Goal: Information Seeking & Learning: Learn about a topic

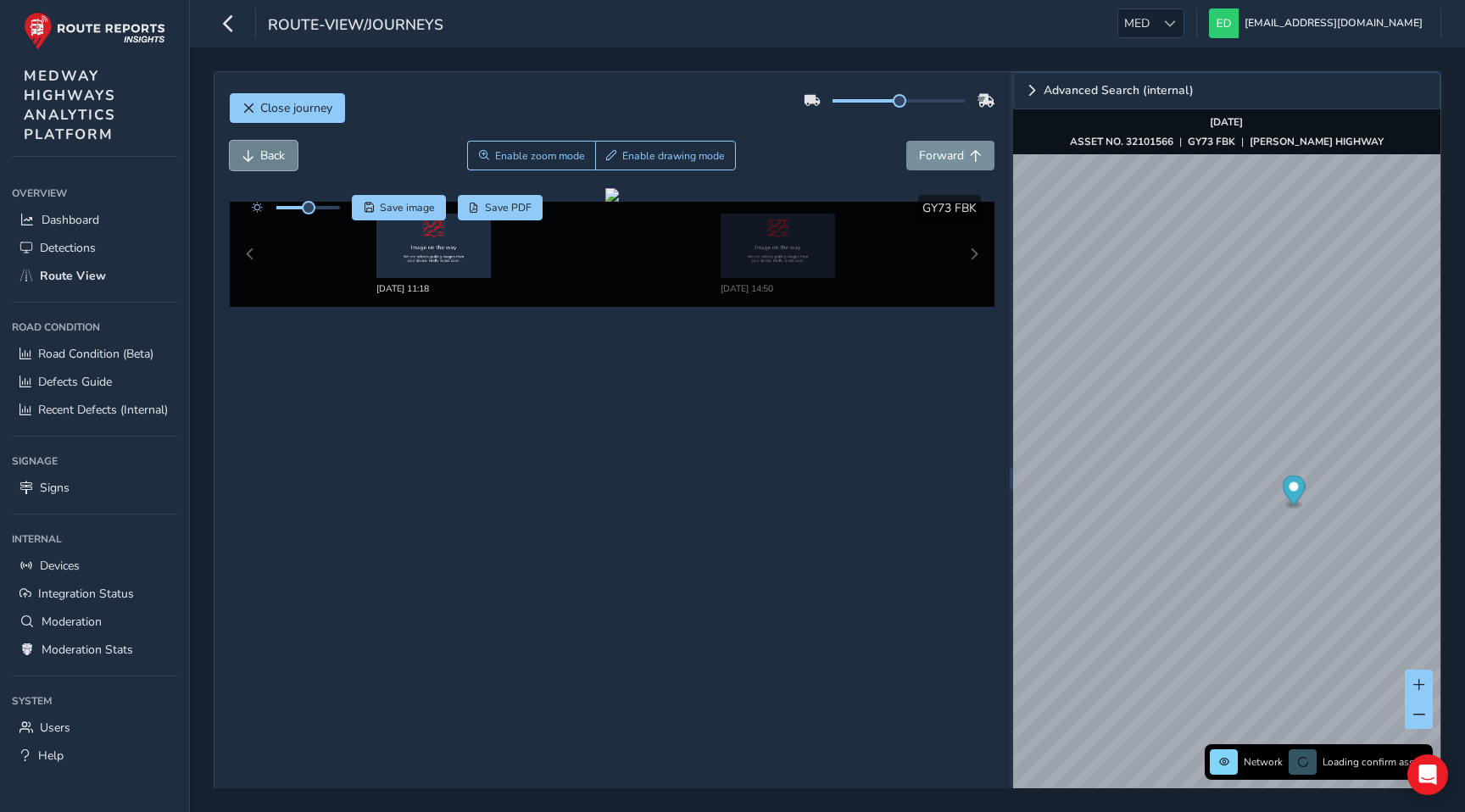
click at [274, 156] on span "Back" at bounding box center [272, 155] width 25 height 16
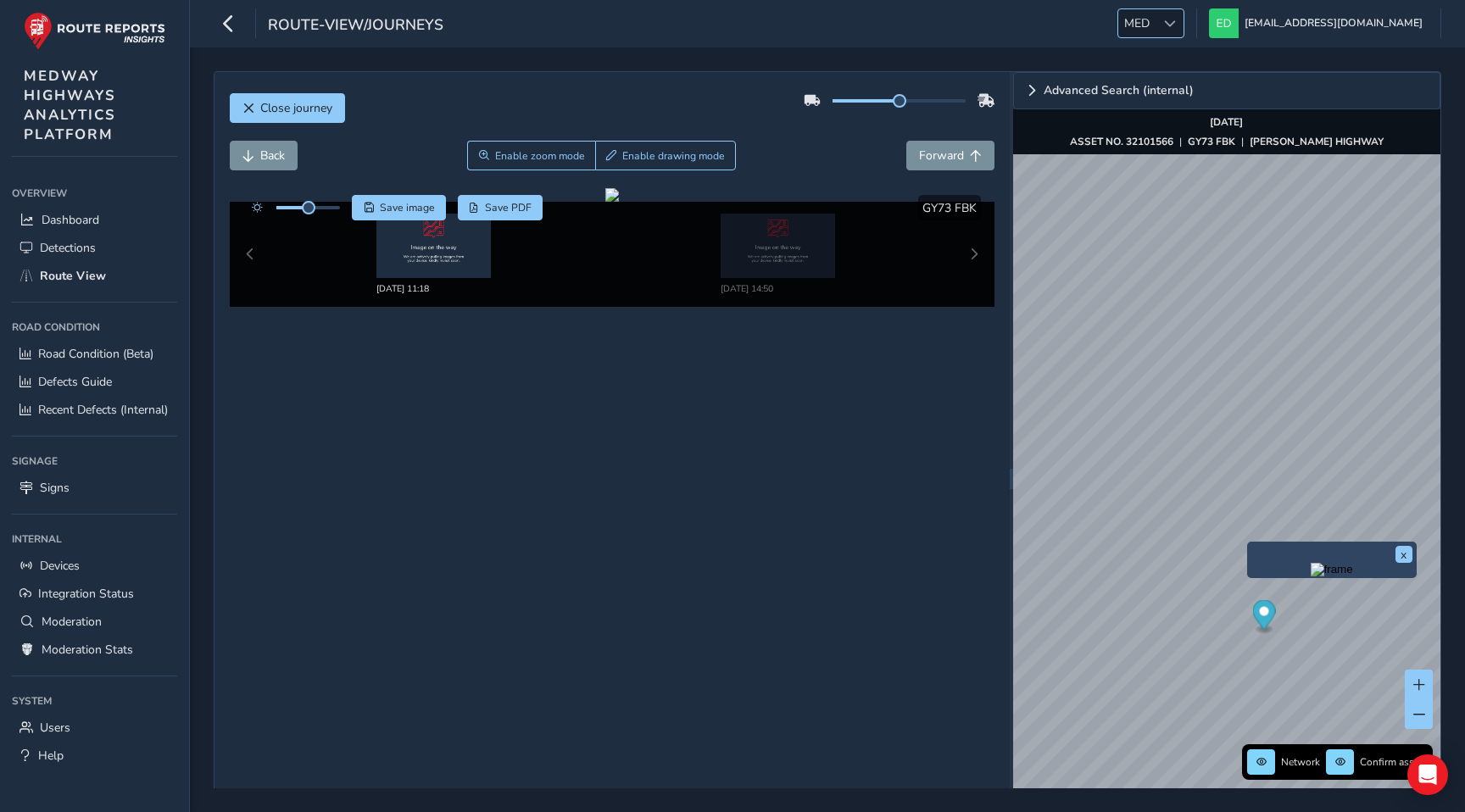
click at [1176, 19] on span at bounding box center [1170, 24] width 12 height 12
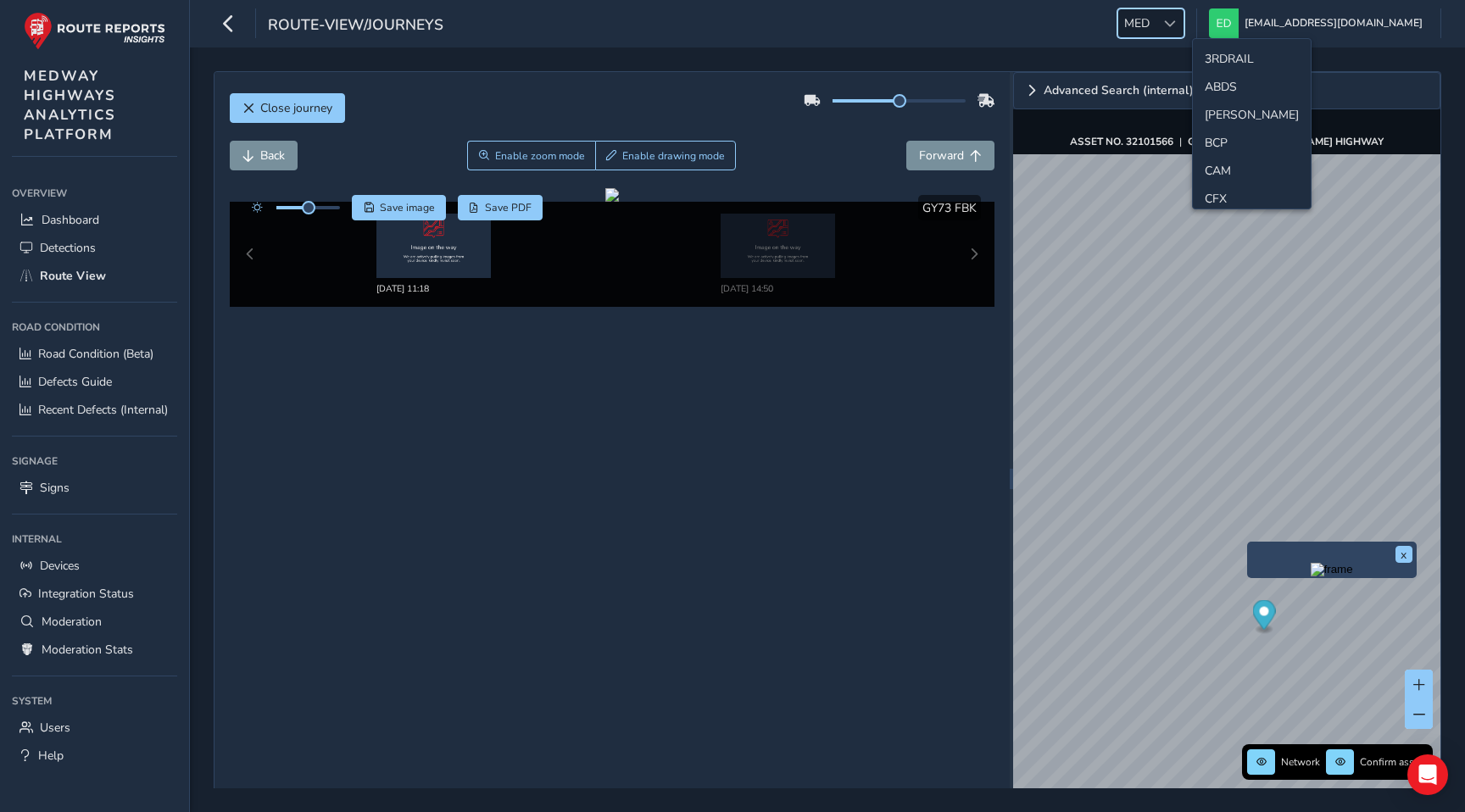
scroll to position [396, 0]
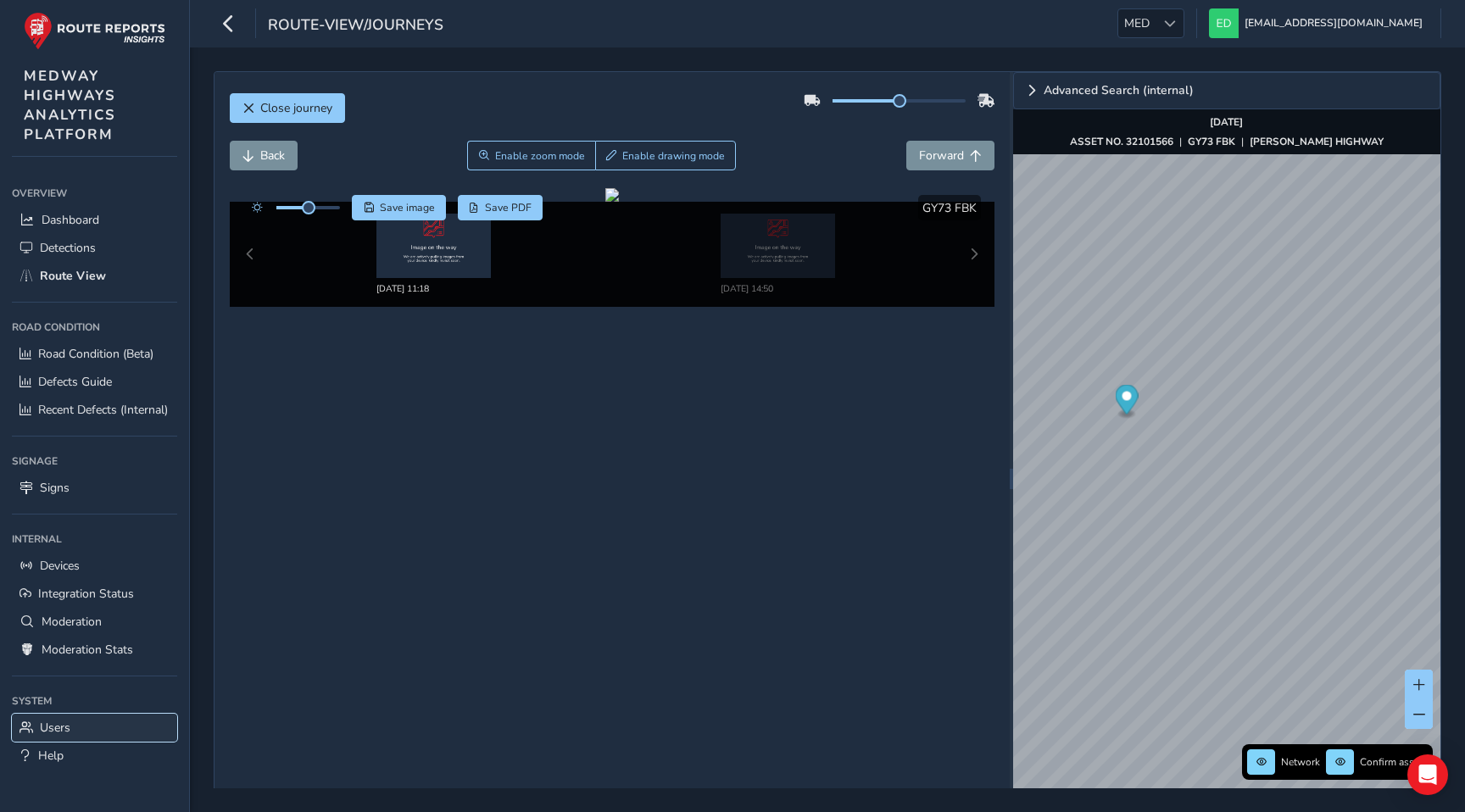
click at [72, 726] on link "Users" at bounding box center [94, 727] width 165 height 28
click at [1155, 22] on span "MED" at bounding box center [1136, 23] width 37 height 28
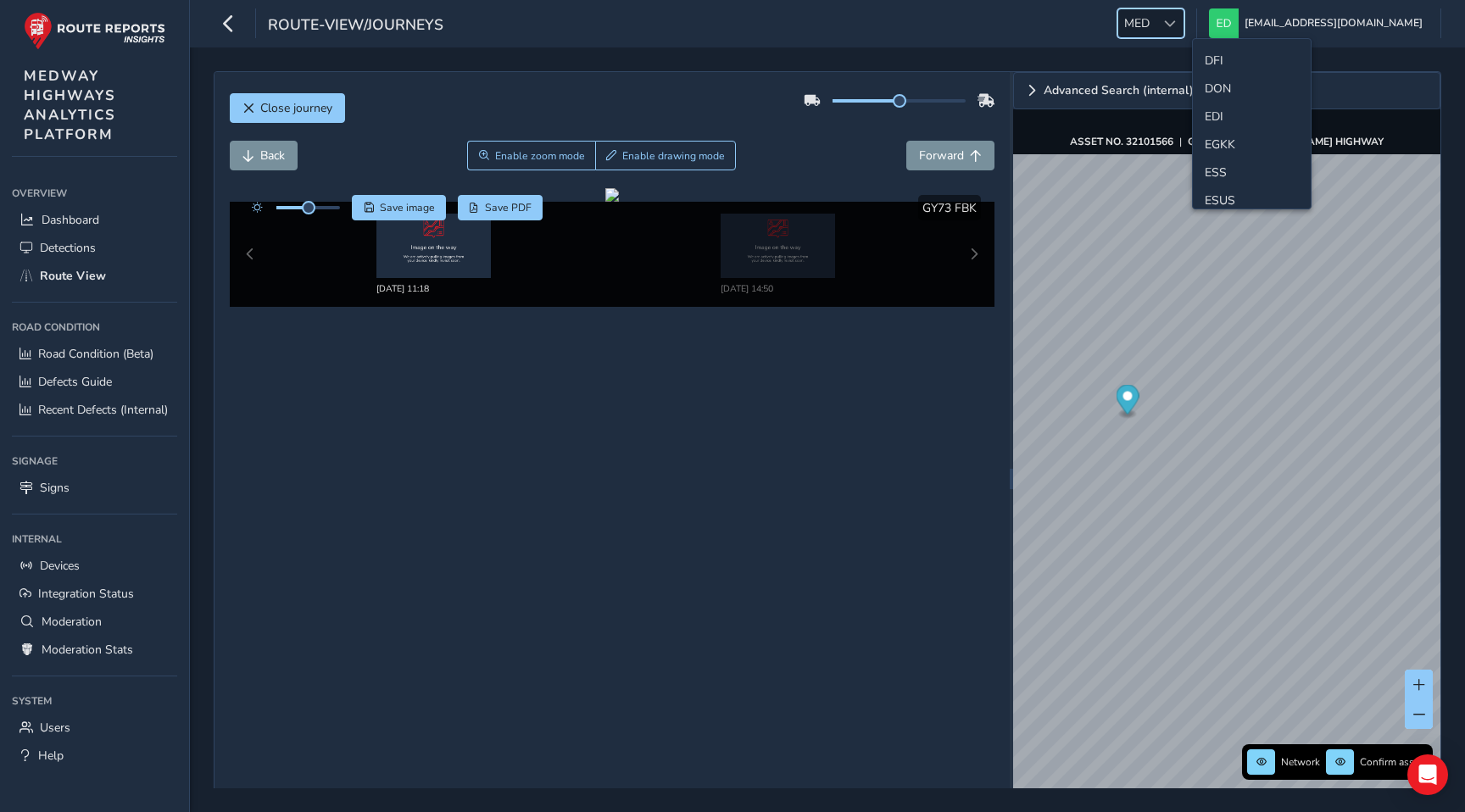
scroll to position [175, 0]
click at [1224, 159] on li "ESS" at bounding box center [1251, 163] width 117 height 28
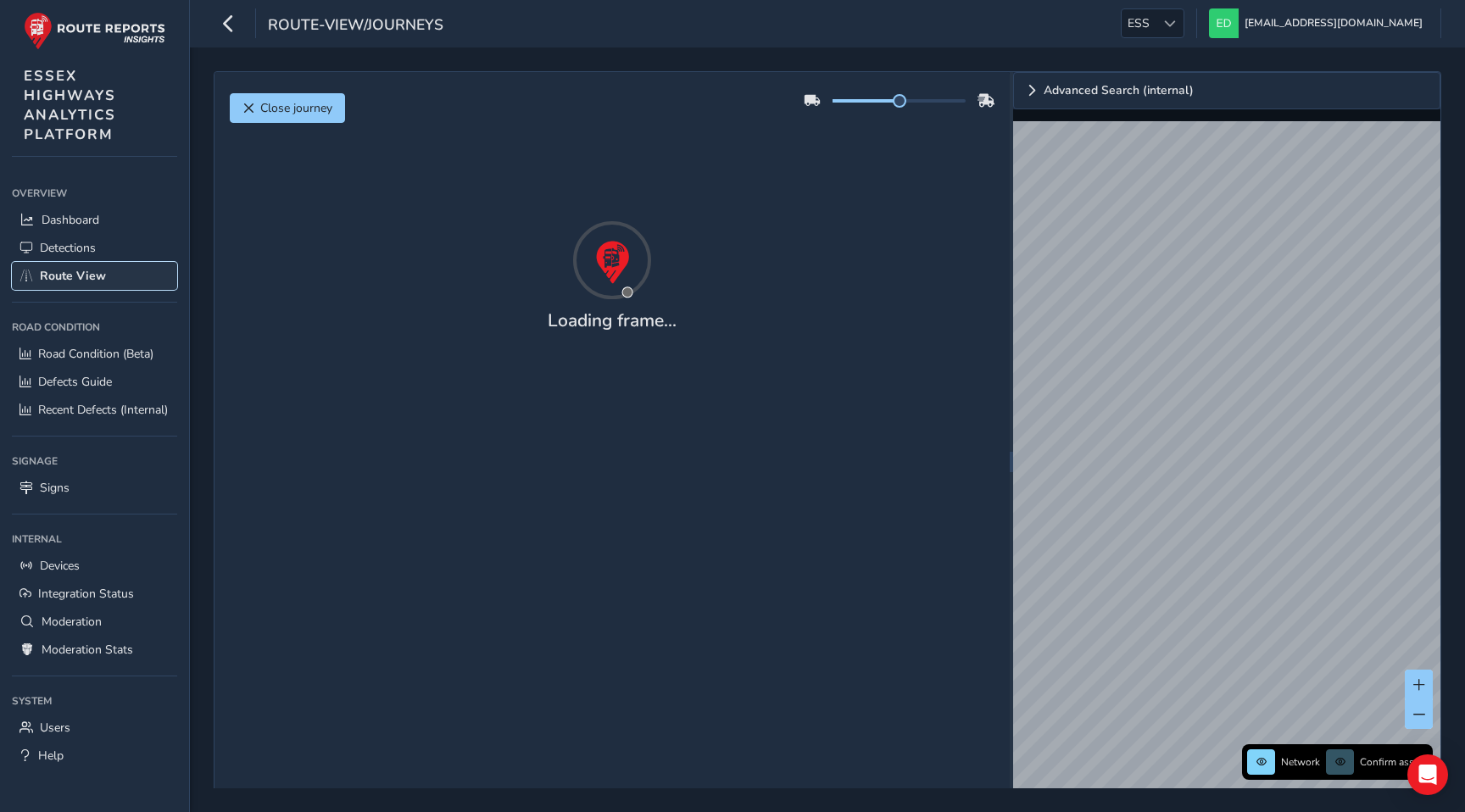
click at [50, 274] on span "Route View" at bounding box center [73, 276] width 66 height 16
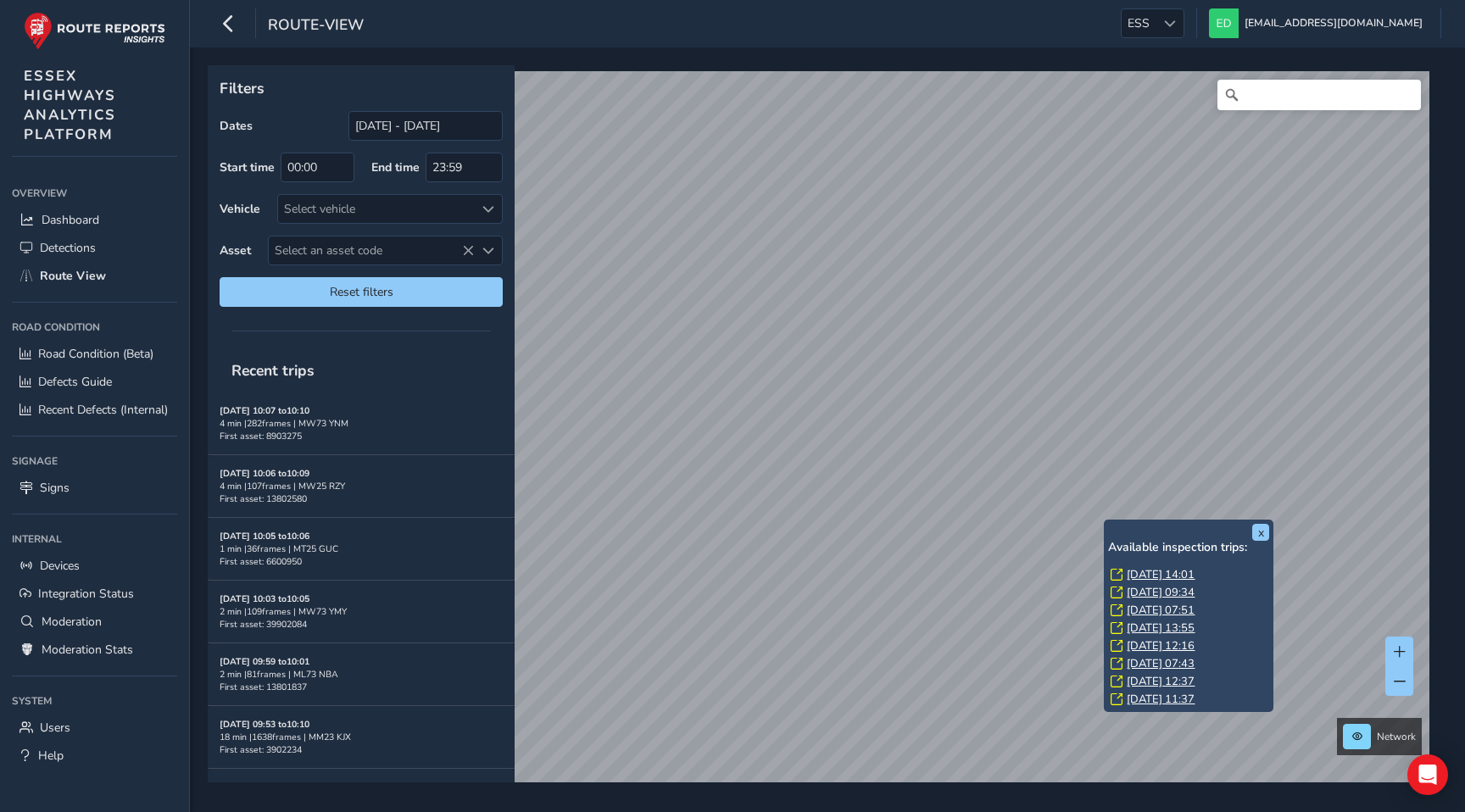
click at [1134, 573] on link "[DATE] 14:01" at bounding box center [1160, 575] width 68 height 15
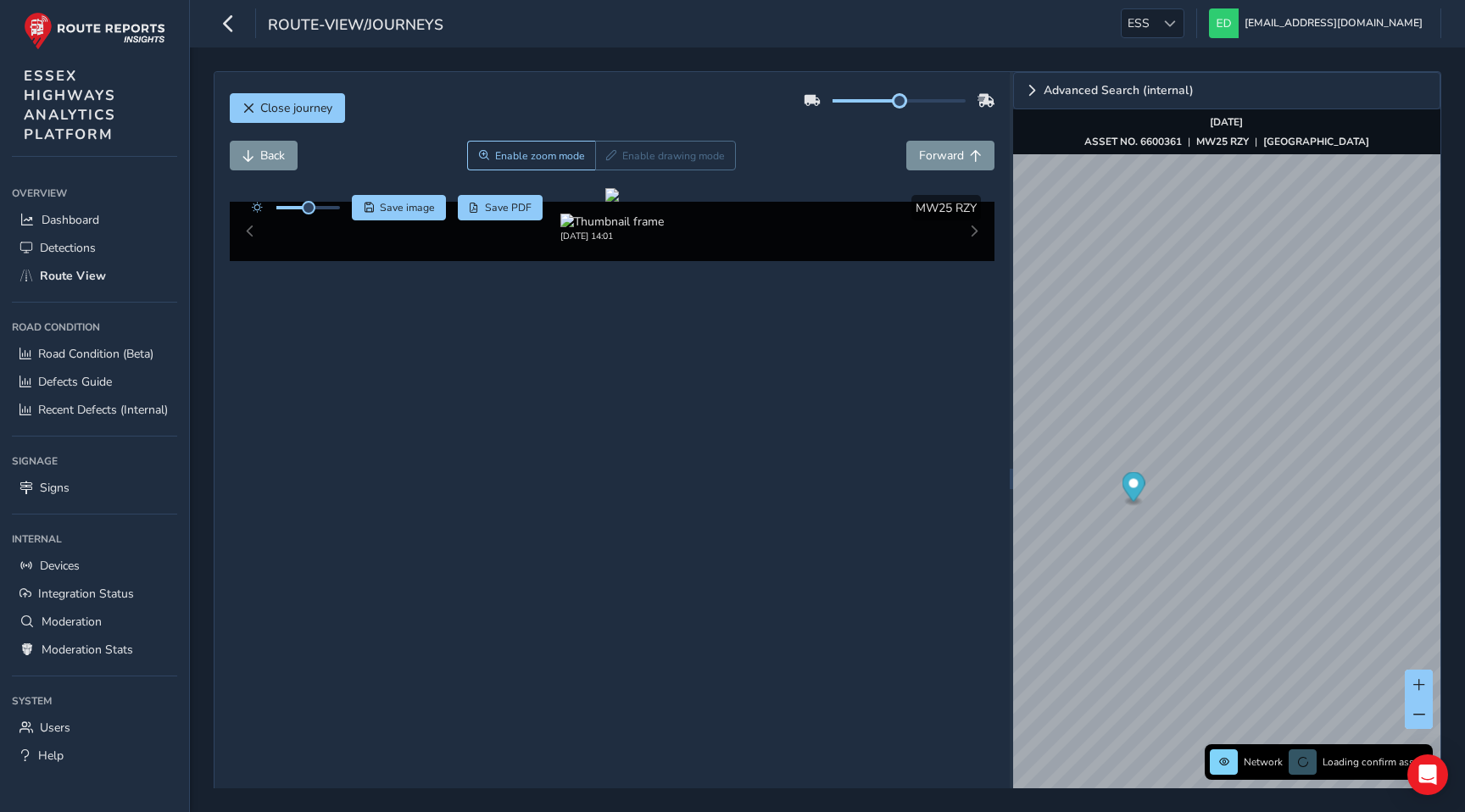
click at [988, 98] on div at bounding box center [899, 101] width 192 height 27
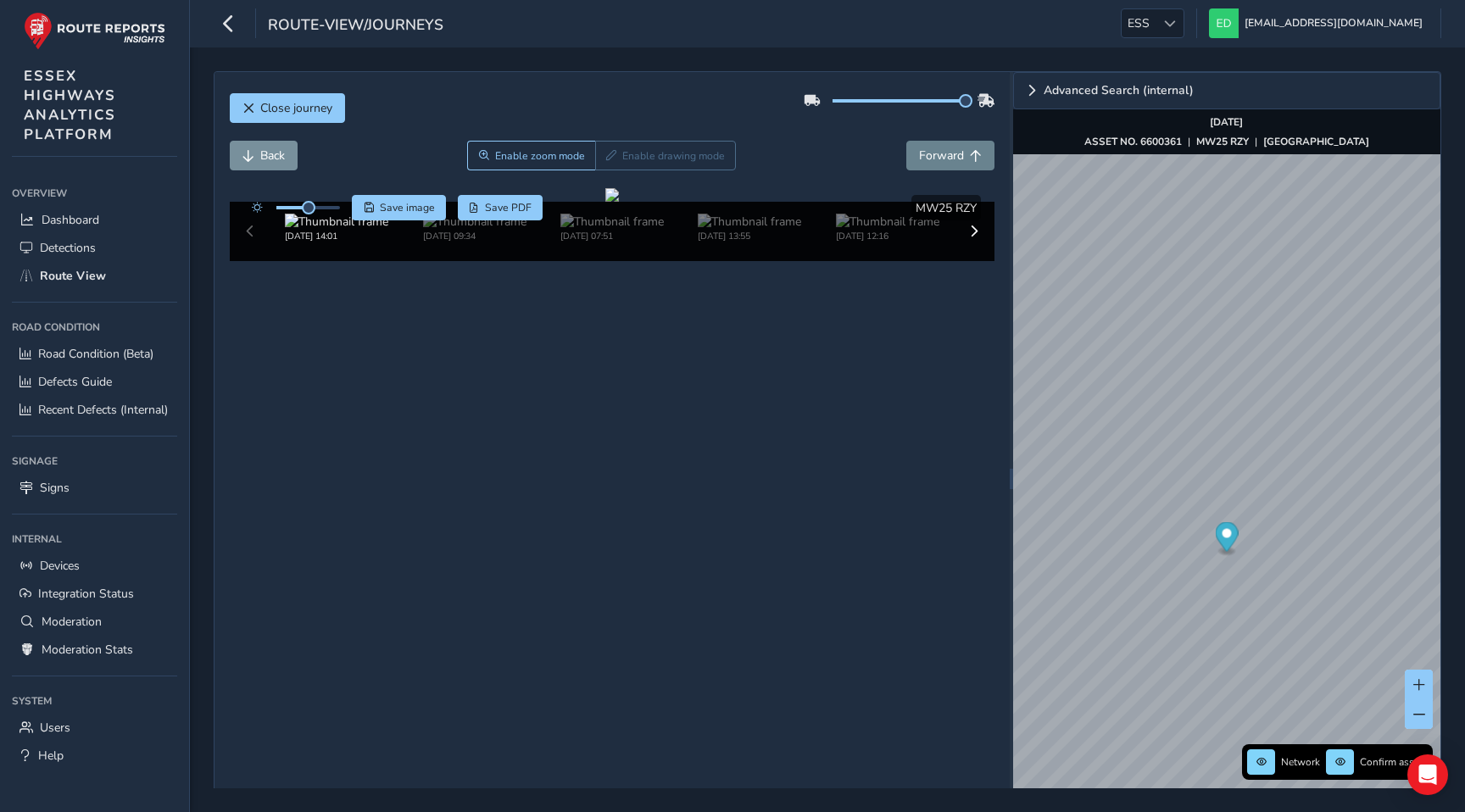
click at [961, 156] on span "Forward" at bounding box center [941, 155] width 45 height 16
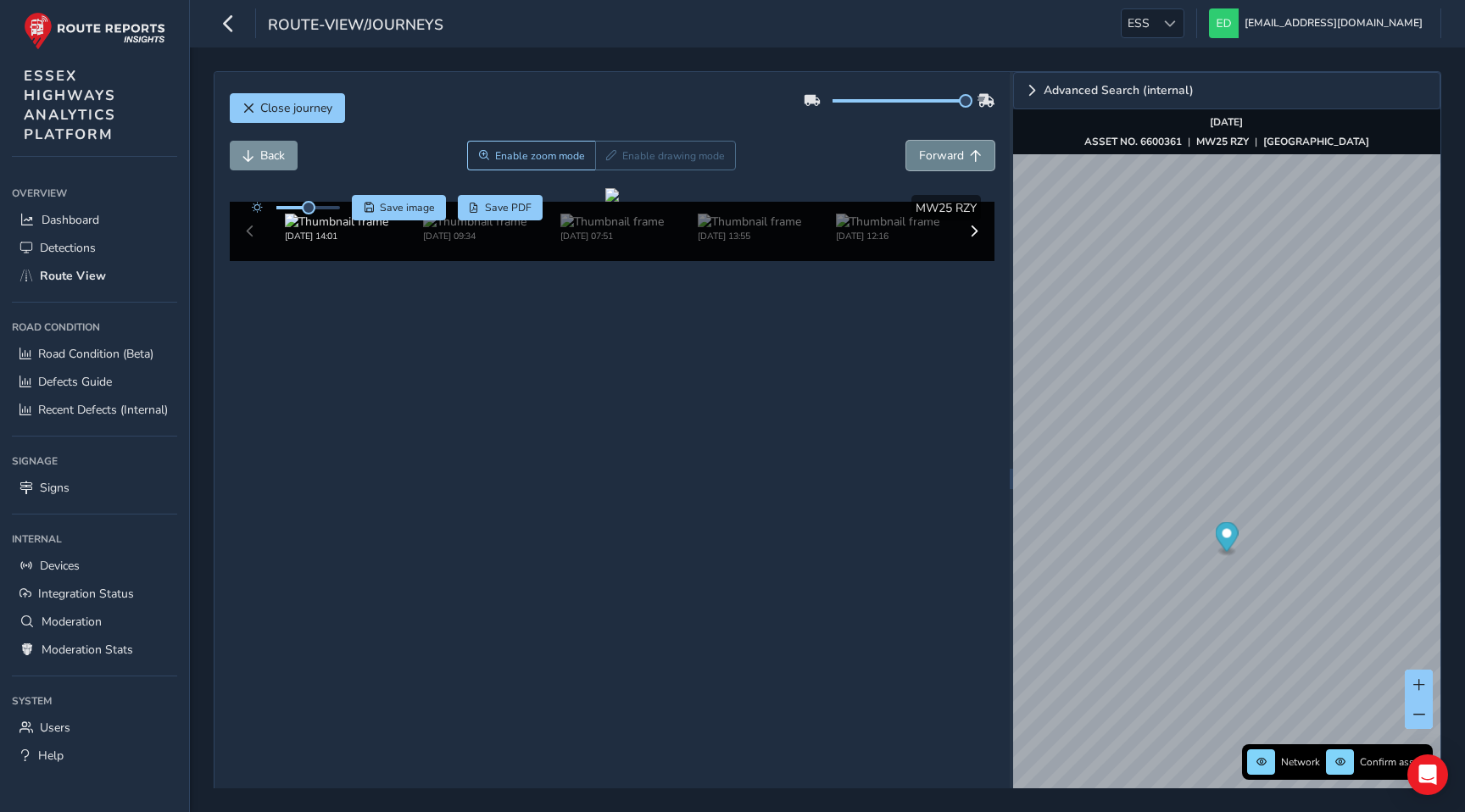
click at [961, 156] on span "Forward" at bounding box center [941, 155] width 45 height 16
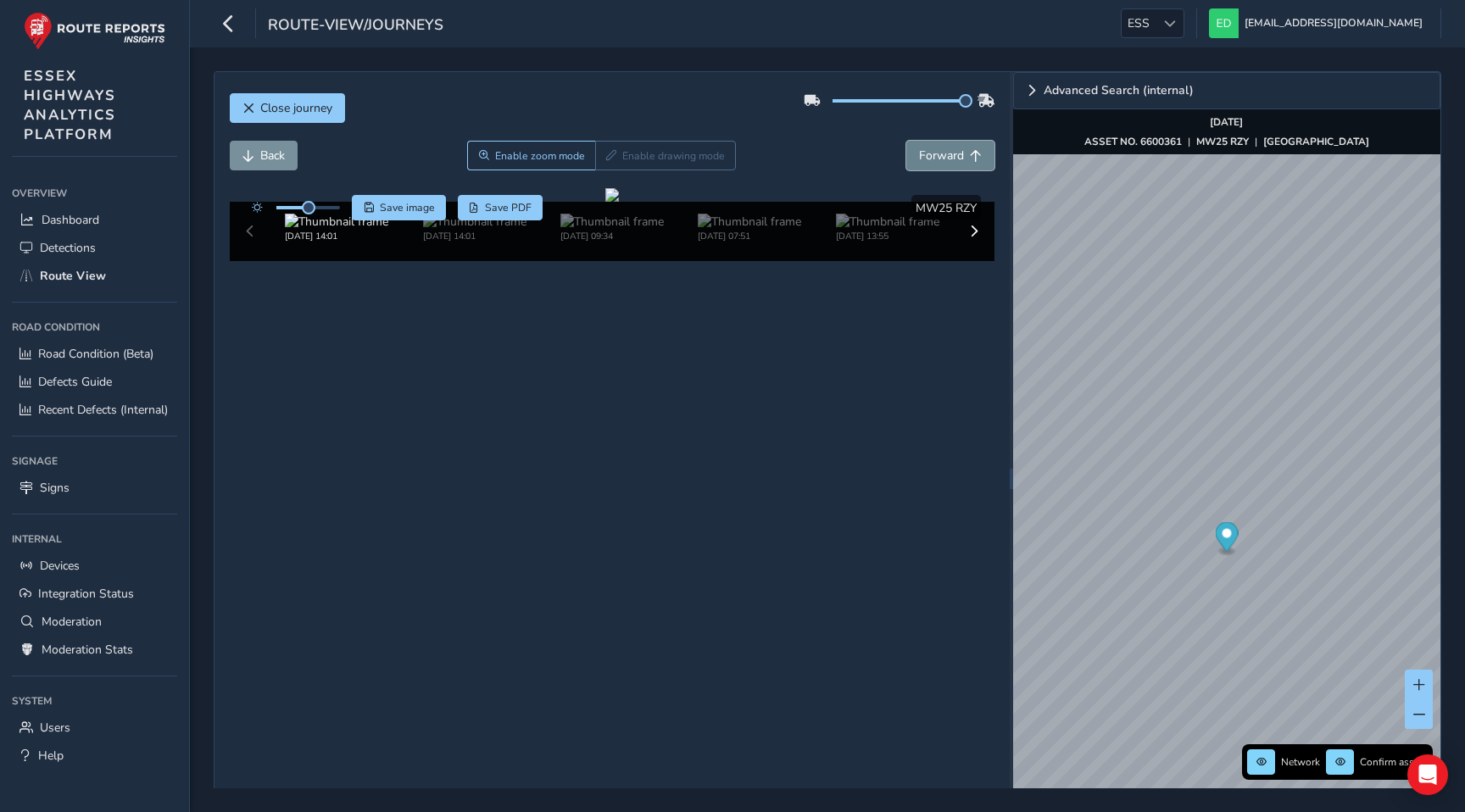
click at [961, 156] on span "Forward" at bounding box center [941, 155] width 45 height 16
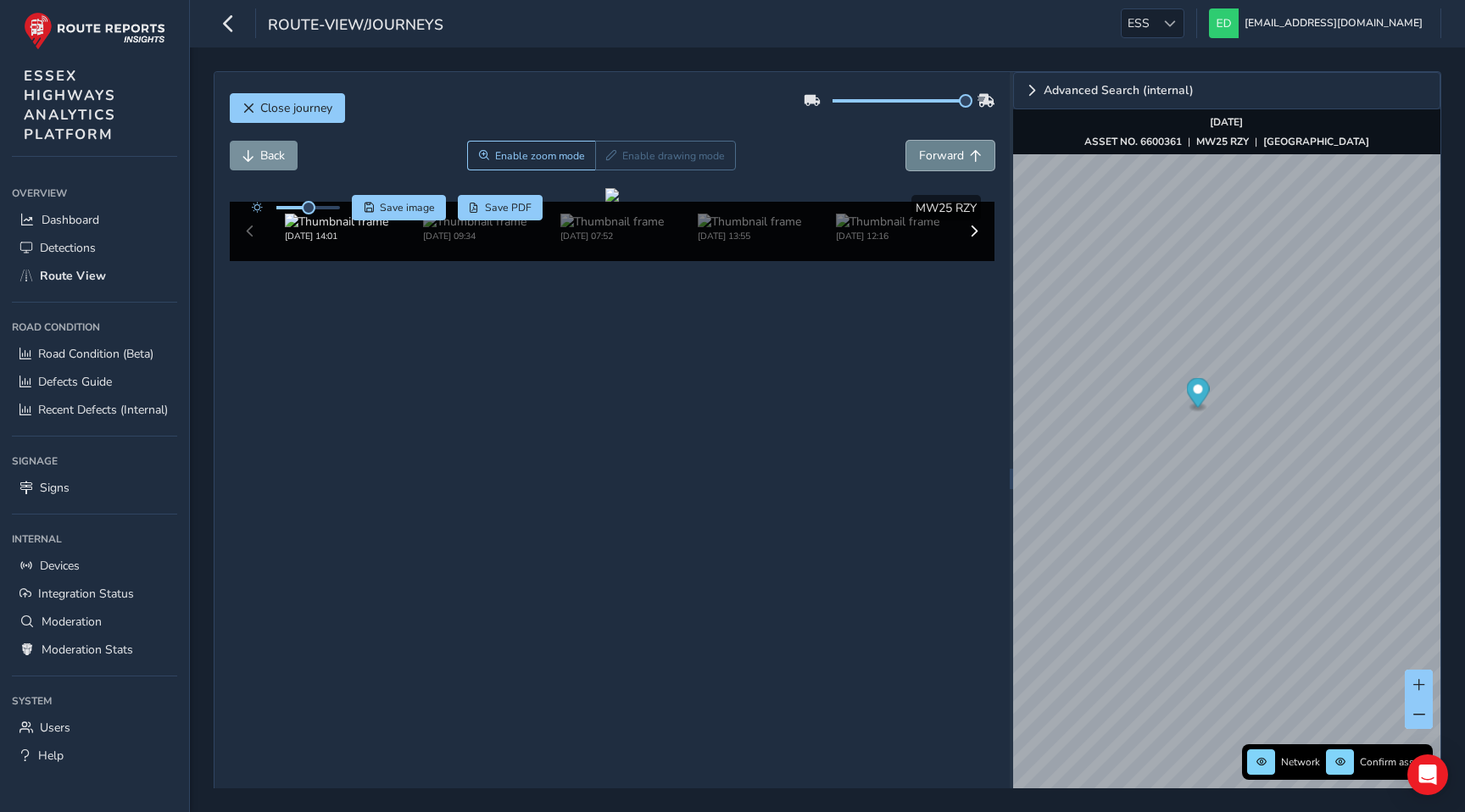
click at [934, 149] on span "Forward" at bounding box center [941, 155] width 45 height 16
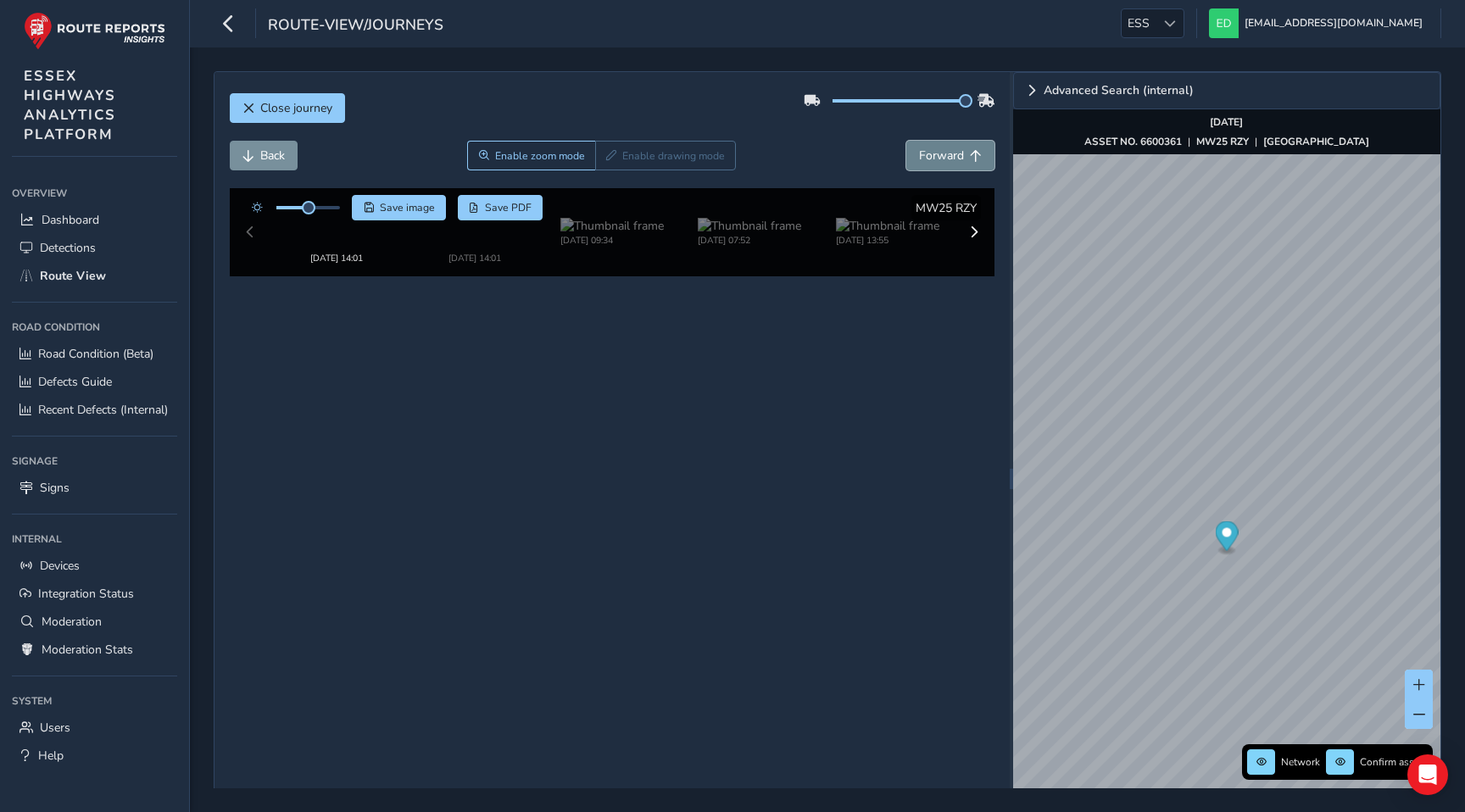
click at [934, 149] on span "Forward" at bounding box center [941, 155] width 45 height 16
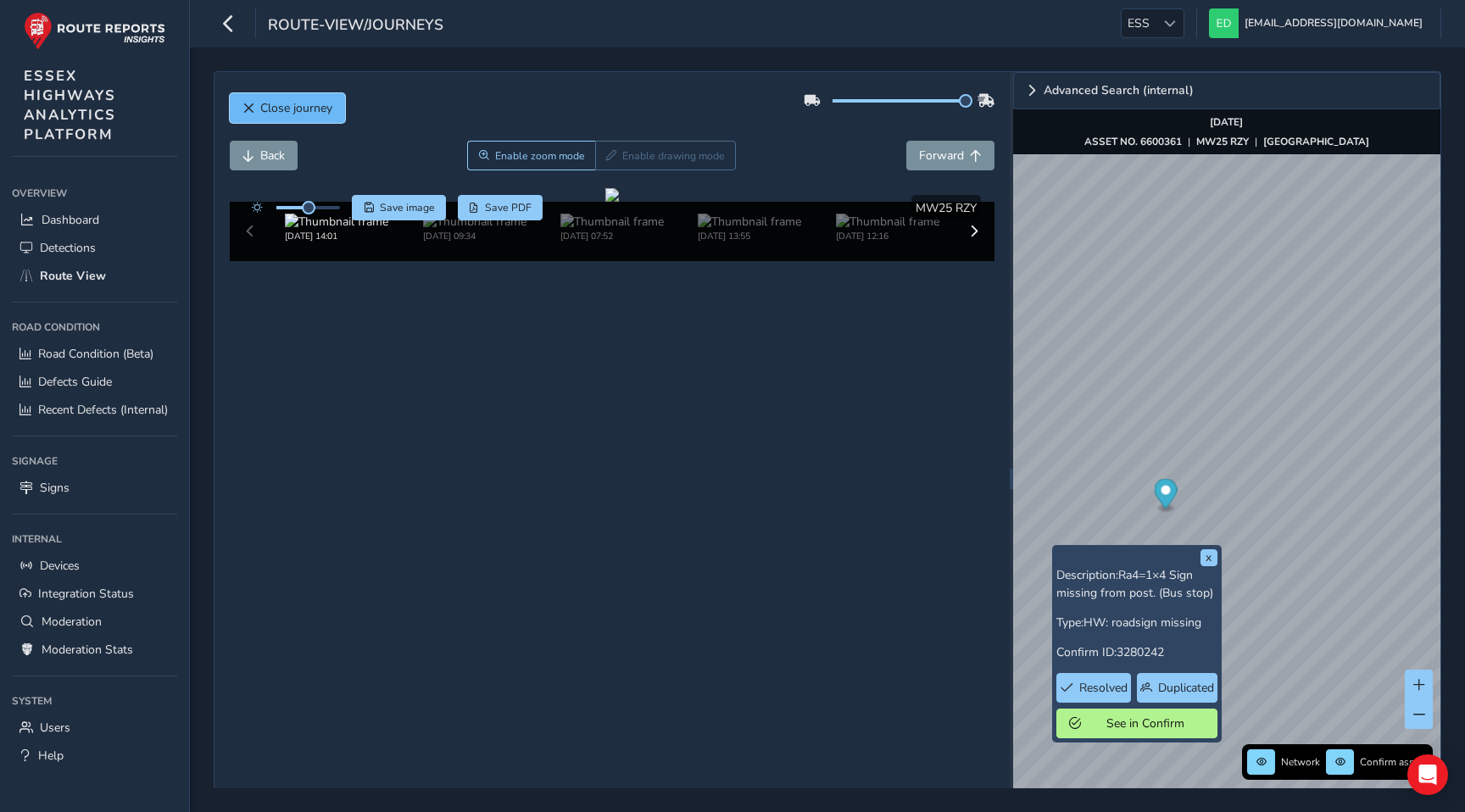
click at [335, 111] on button "Close journey" at bounding box center [287, 108] width 115 height 30
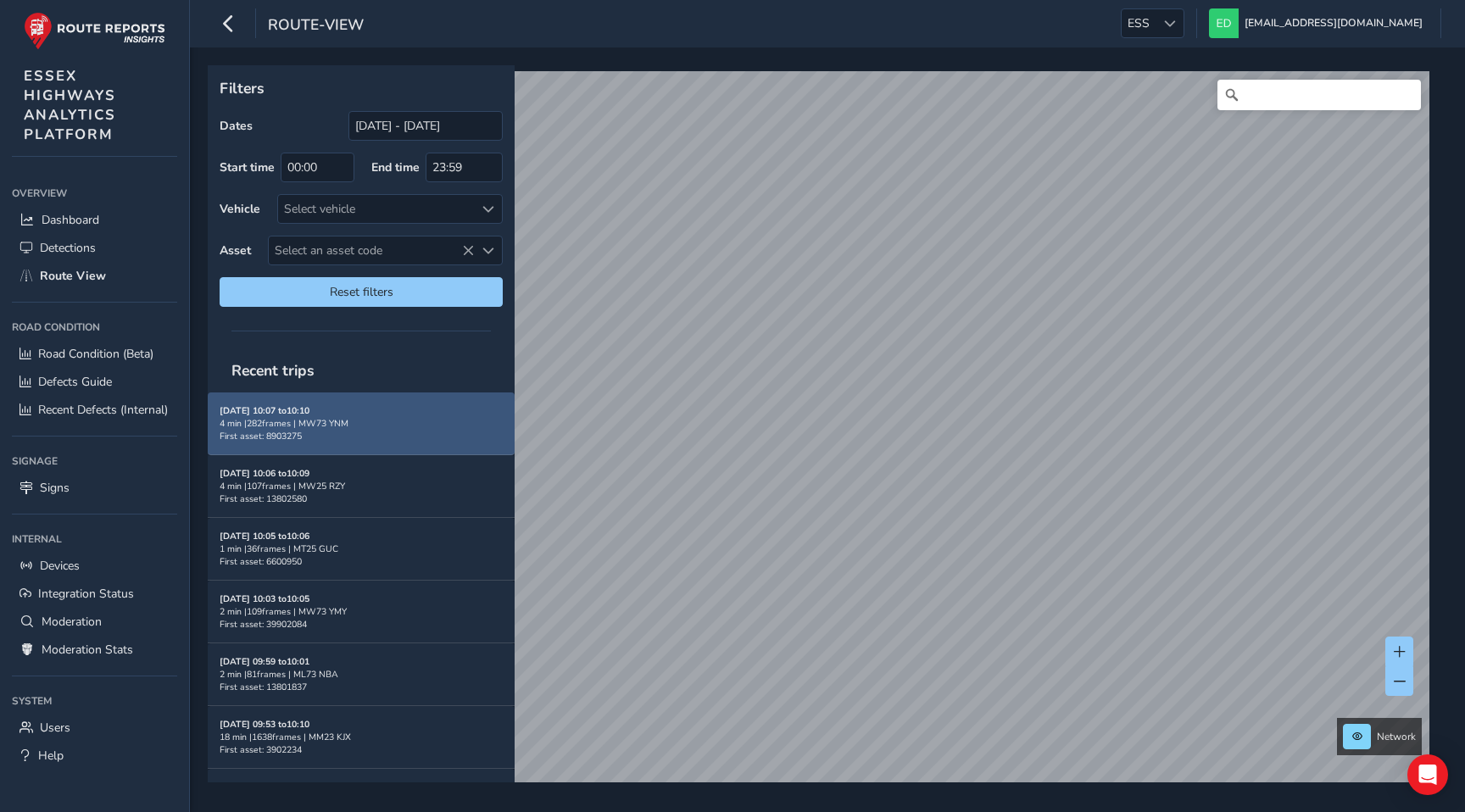
click at [382, 417] on div "4 min | 282 frames | MW73 YNM" at bounding box center [361, 423] width 283 height 13
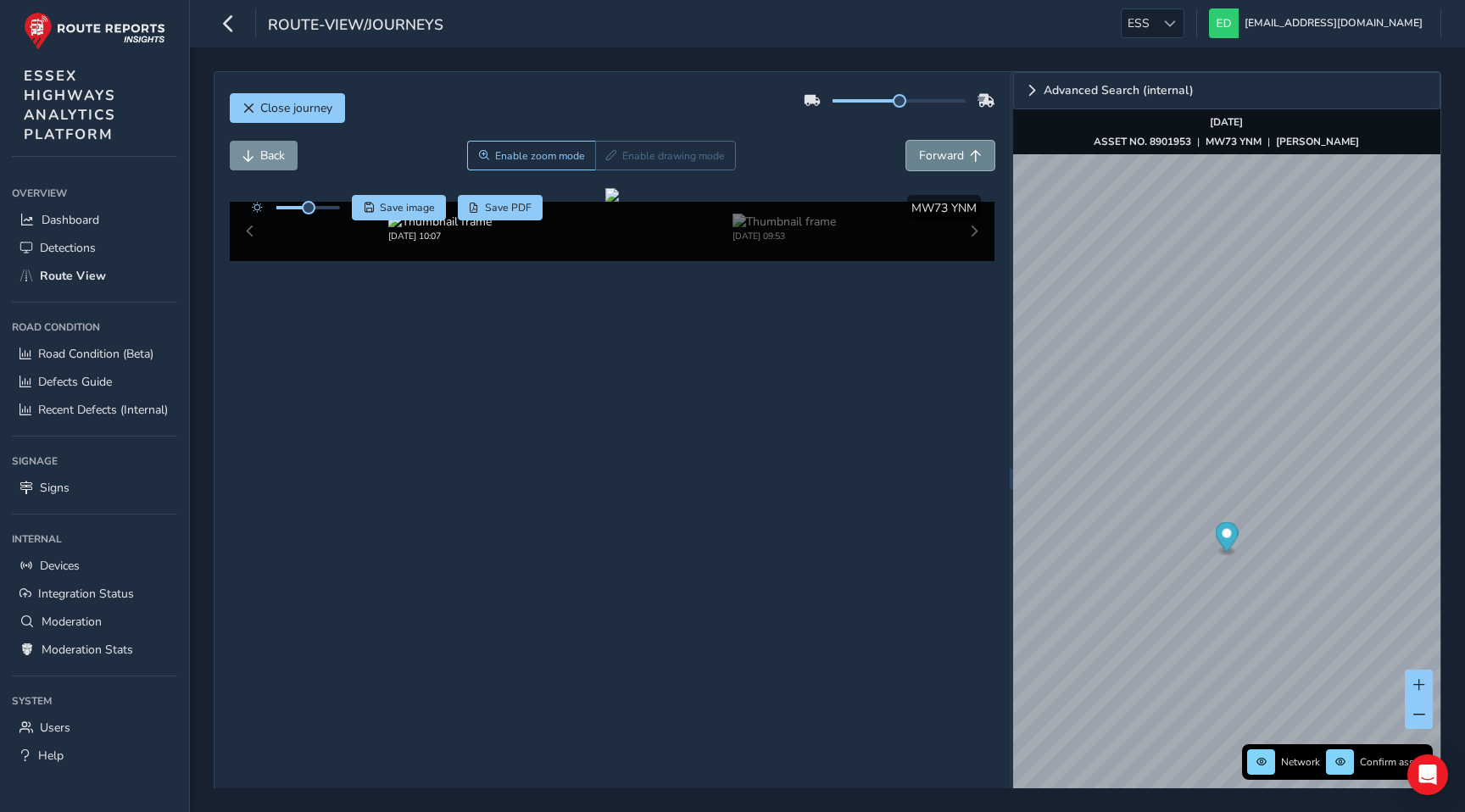
click at [950, 155] on span "Forward" at bounding box center [941, 155] width 45 height 16
